Goal: Find specific page/section: Find specific page/section

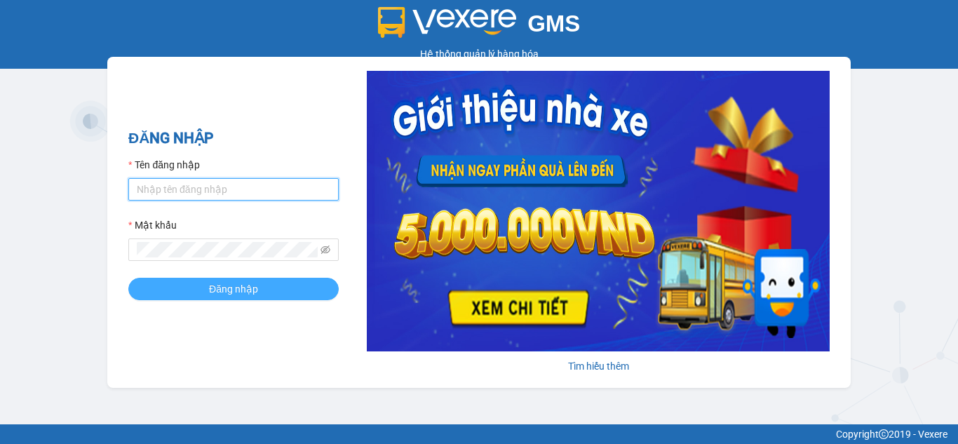
type input "thuyntt_kt.saoviet"
click at [223, 281] on span "Đăng nhập" at bounding box center [233, 288] width 49 height 15
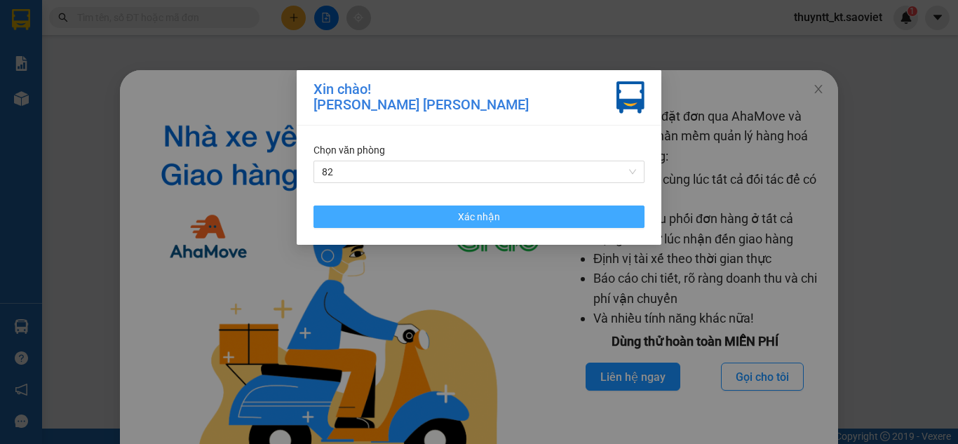
click at [508, 216] on button "Xác nhận" at bounding box center [478, 216] width 331 height 22
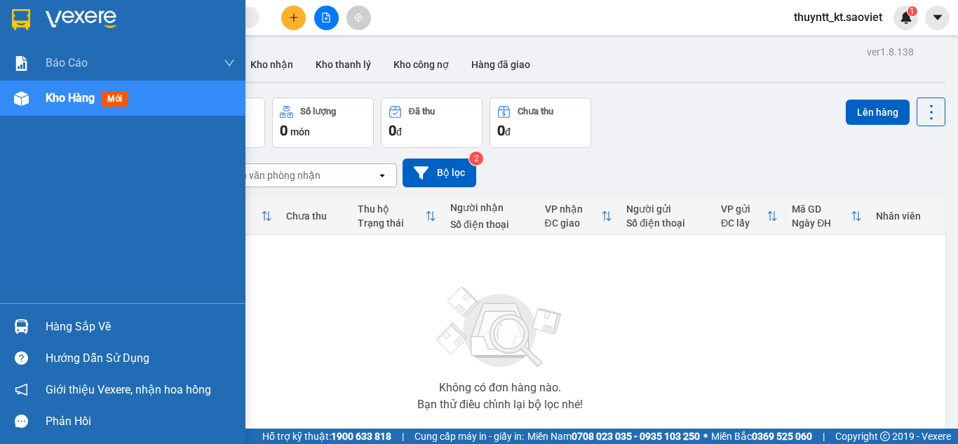
click at [65, 92] on span "Kho hàng" at bounding box center [70, 97] width 49 height 13
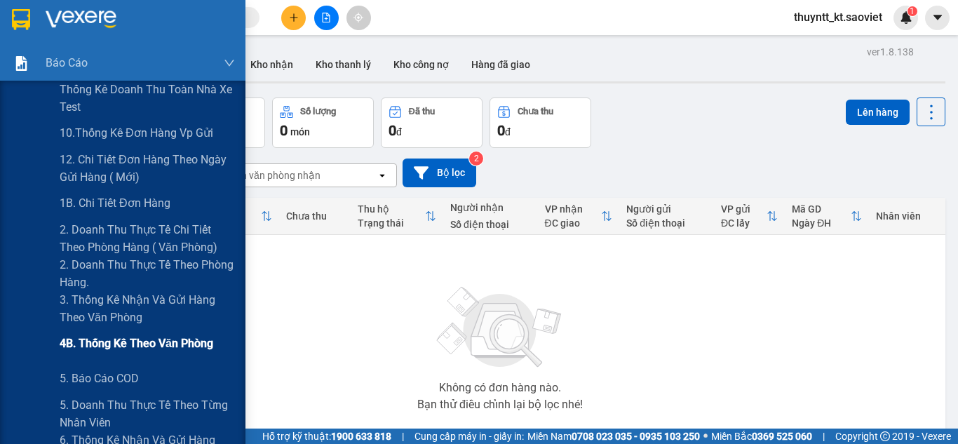
click at [204, 360] on div "4B. Thống kê theo văn phòng" at bounding box center [147, 343] width 175 height 35
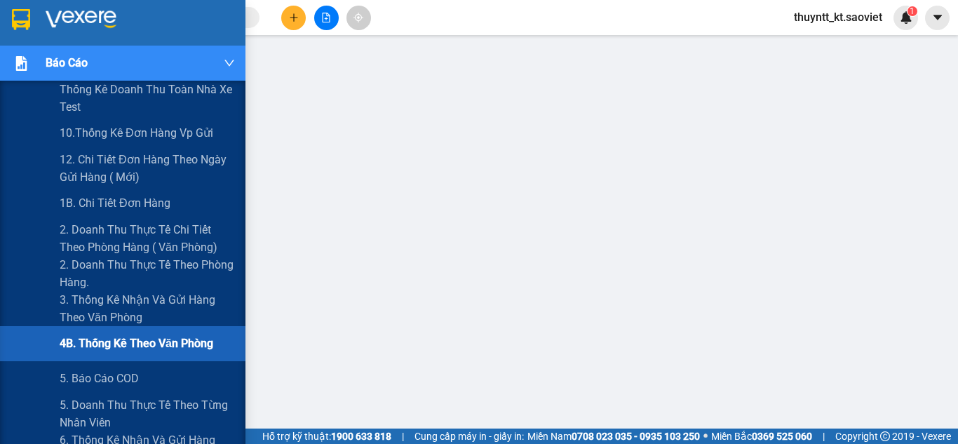
click at [41, 58] on div "Báo cáo" at bounding box center [122, 63] width 245 height 35
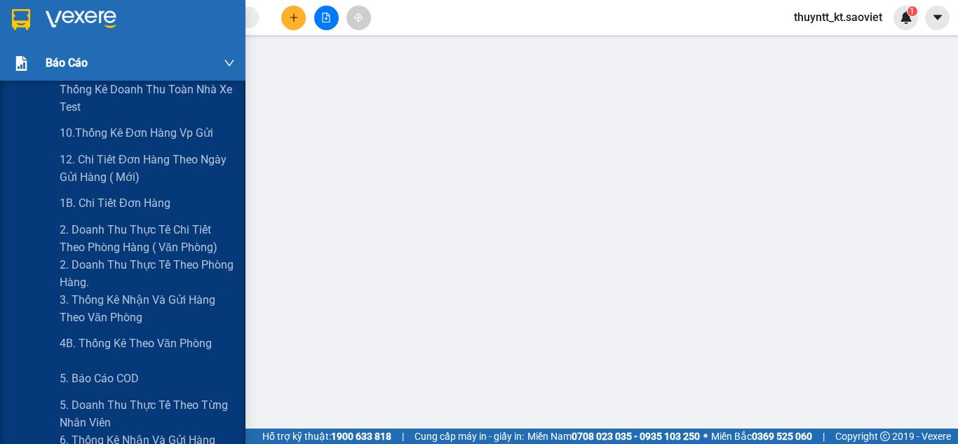
click at [22, 56] on img at bounding box center [21, 63] width 15 height 15
click at [53, 62] on span "Báo cáo" at bounding box center [67, 63] width 42 height 18
click at [32, 63] on div at bounding box center [21, 63] width 25 height 25
click at [29, 399] on div "5. Doanh thu thực tế theo từng nhân viên" at bounding box center [122, 413] width 245 height 35
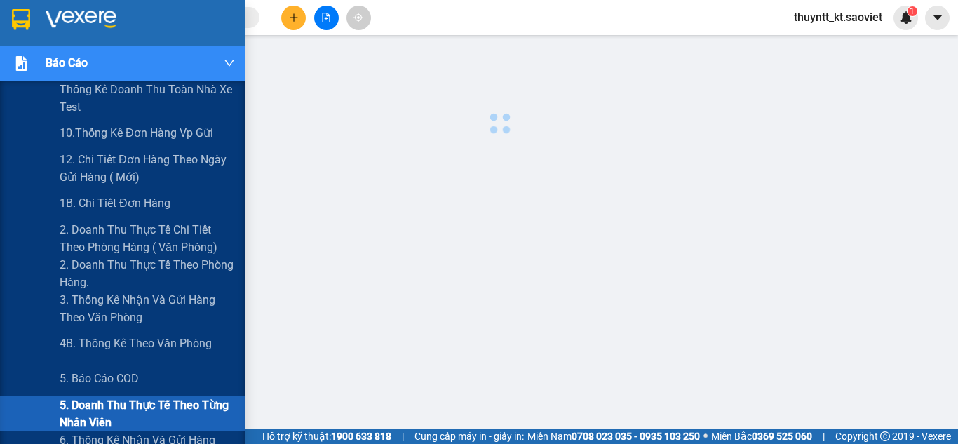
click at [29, 399] on div "5. Doanh thu thực tế theo từng nhân viên" at bounding box center [122, 413] width 245 height 35
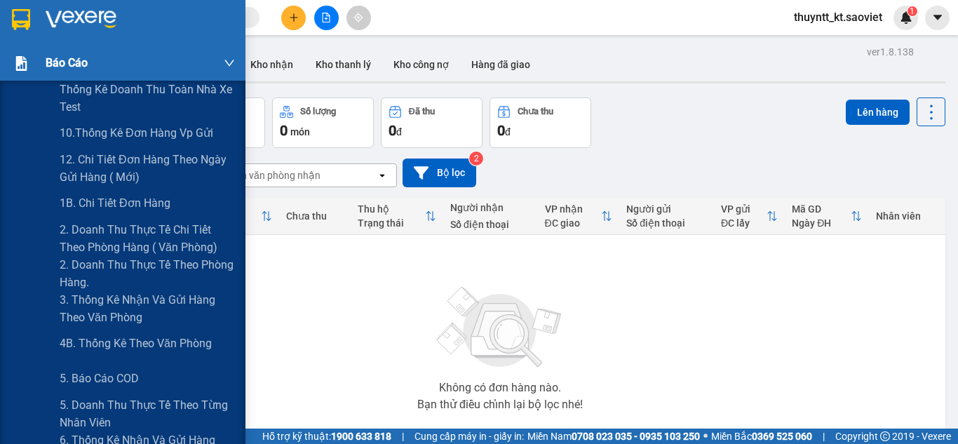
click at [13, 61] on div at bounding box center [21, 63] width 25 height 25
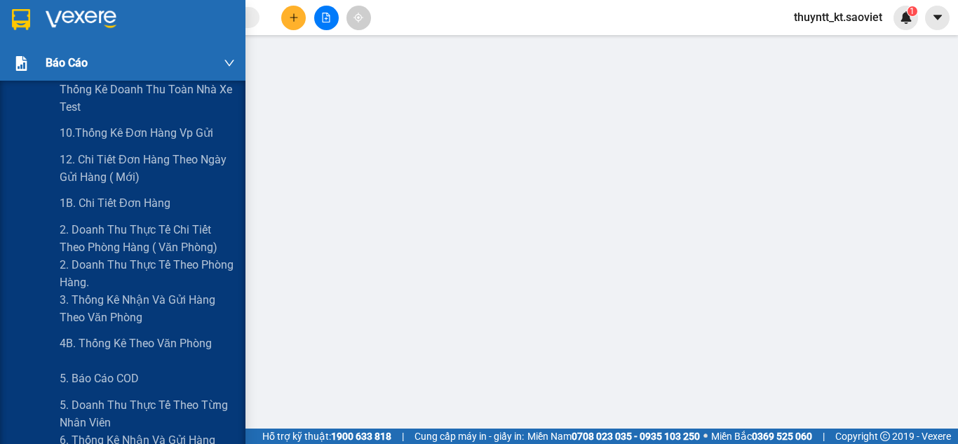
click at [62, 73] on div "Báo cáo" at bounding box center [140, 63] width 189 height 35
click at [63, 56] on span "Báo cáo" at bounding box center [67, 63] width 42 height 18
click at [53, 62] on span "Báo cáo" at bounding box center [67, 63] width 42 height 18
click at [45, 60] on div "Báo cáo" at bounding box center [122, 63] width 245 height 35
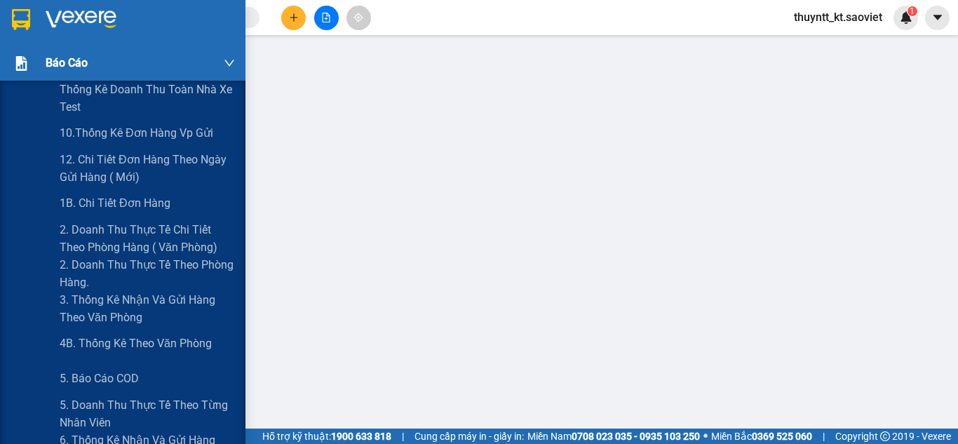
click at [62, 71] on span "Báo cáo" at bounding box center [67, 63] width 42 height 18
click at [75, 66] on span "Báo cáo" at bounding box center [67, 63] width 42 height 18
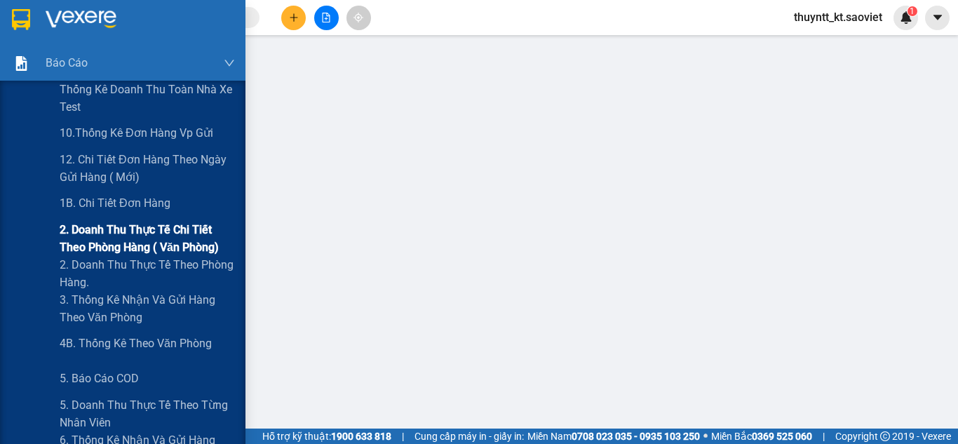
click at [135, 248] on span "2. Doanh thu thực tế chi tiết theo phòng hàng ( văn phòng)" at bounding box center [147, 238] width 175 height 35
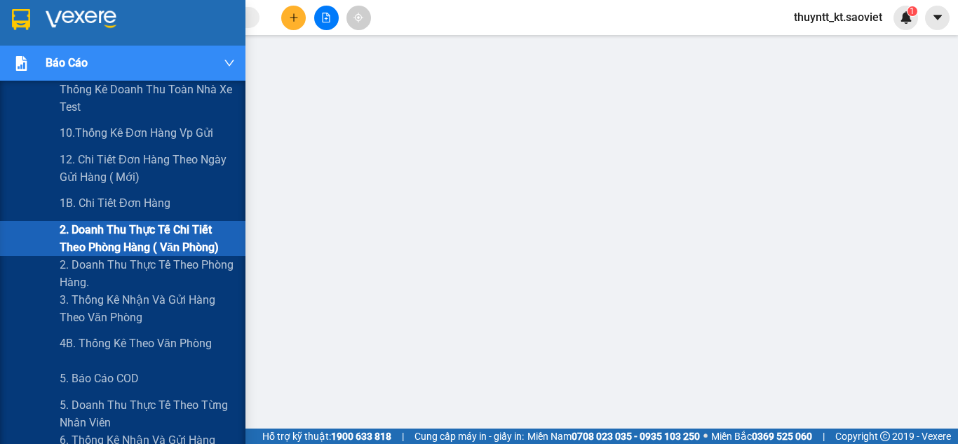
click at [165, 60] on div "Báo cáo" at bounding box center [140, 63] width 189 height 35
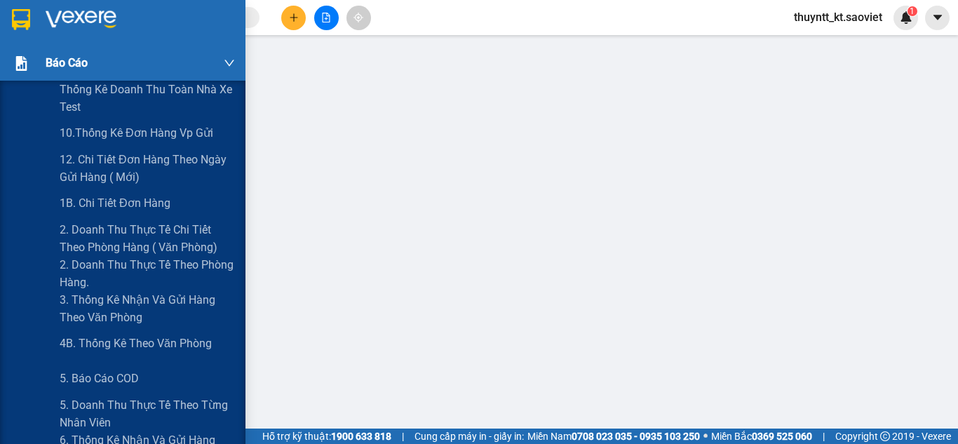
click at [231, 65] on icon "down" at bounding box center [229, 62] width 11 height 11
click at [50, 71] on span "Báo cáo" at bounding box center [67, 63] width 42 height 18
click at [32, 66] on div at bounding box center [21, 63] width 25 height 25
drag, startPoint x: 237, startPoint y: 191, endPoint x: 137, endPoint y: 62, distance: 162.4
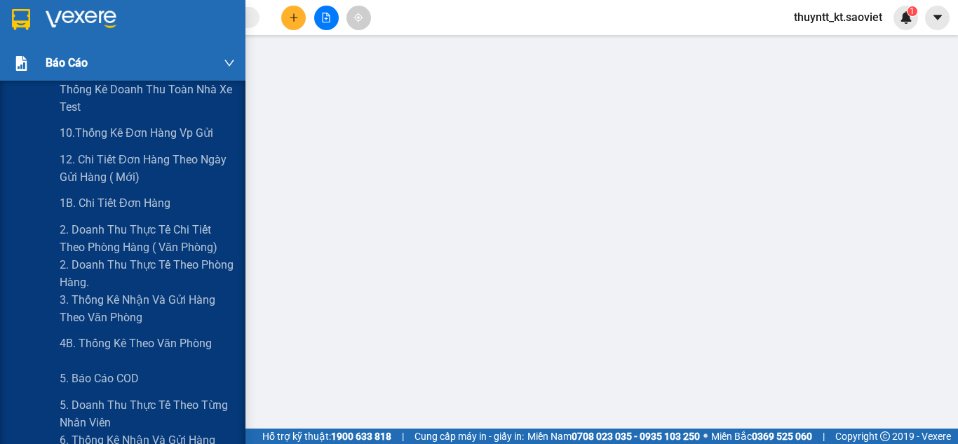
click at [137, 62] on div "Báo cáo" at bounding box center [140, 63] width 189 height 35
click at [44, 55] on div "Báo cáo" at bounding box center [122, 63] width 245 height 35
click at [233, 203] on div "1B. Chi tiết đơn hàng" at bounding box center [147, 203] width 175 height 35
